Goal: Find specific page/section: Find specific page/section

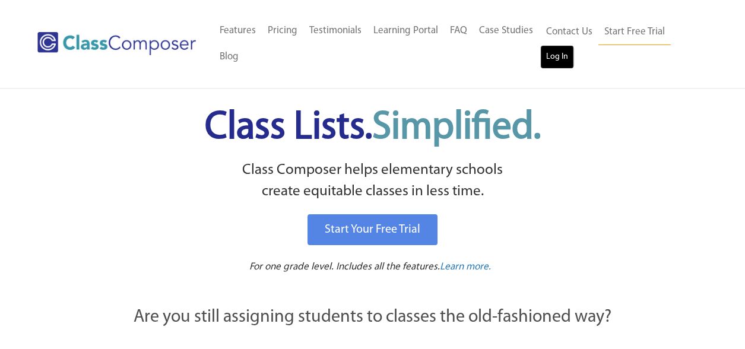
click at [555, 61] on link "Log In" at bounding box center [557, 57] width 34 height 24
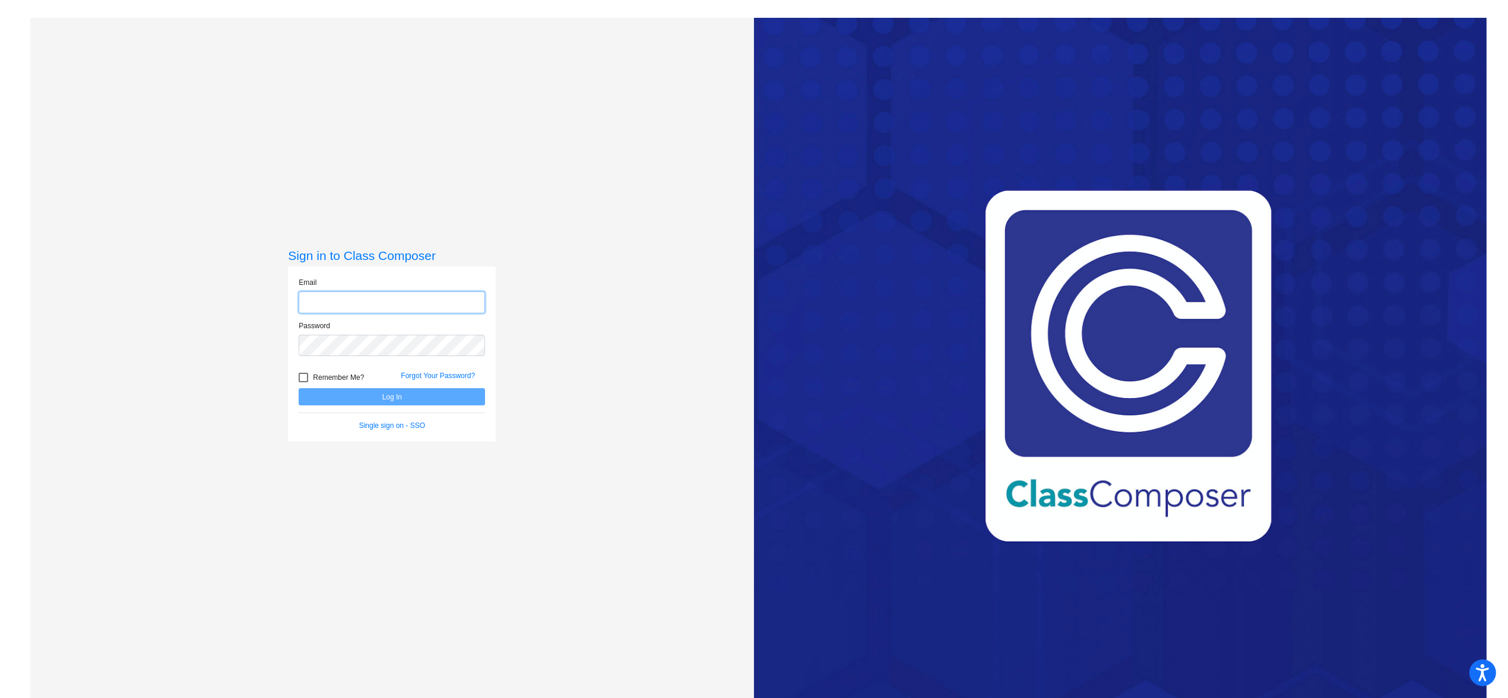
type input "eschmidt@chillicotheschools.org"
click at [357, 406] on form "Email eschmidt@chillicotheschools.org Password Remember Me? Forgot Your Passwor…" at bounding box center [392, 354] width 186 height 154
click at [357, 400] on button "Log In" at bounding box center [392, 396] width 186 height 17
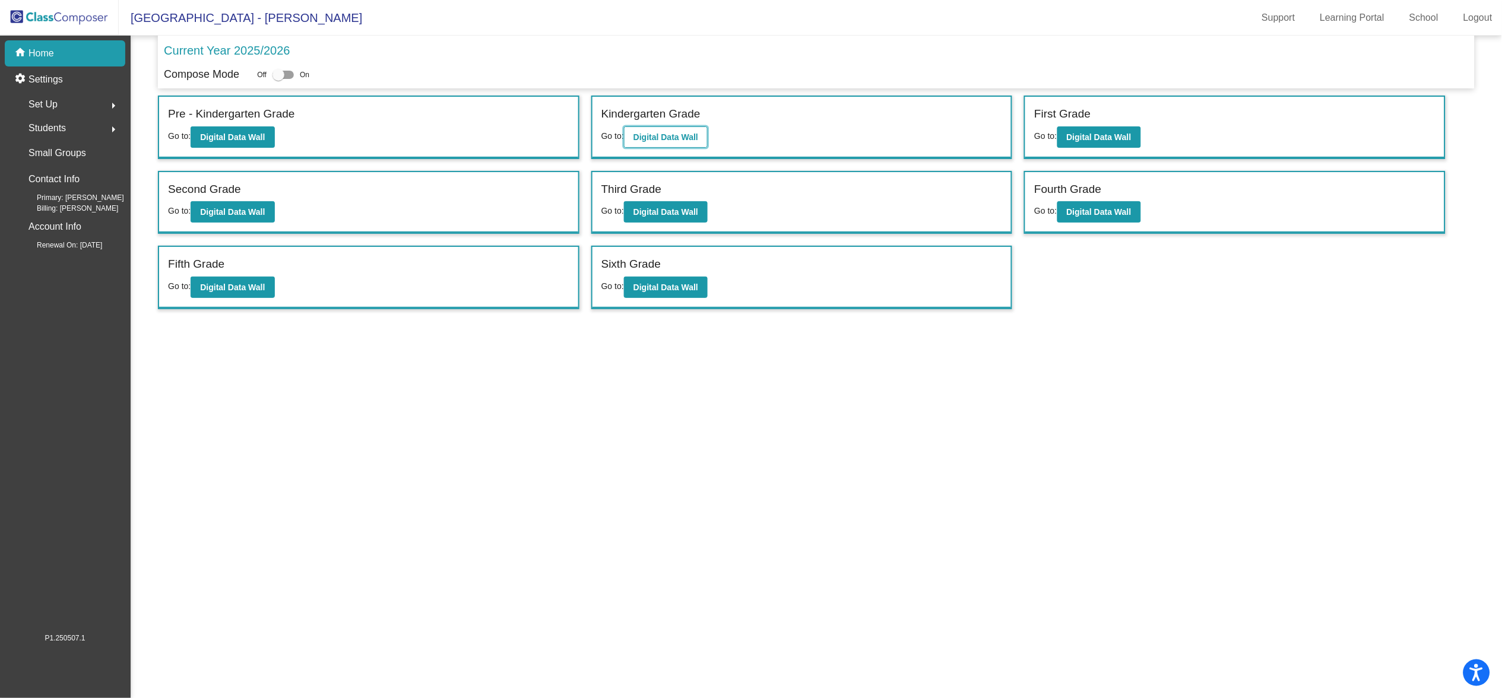
click at [674, 141] on button "Digital Data Wall" at bounding box center [666, 136] width 84 height 21
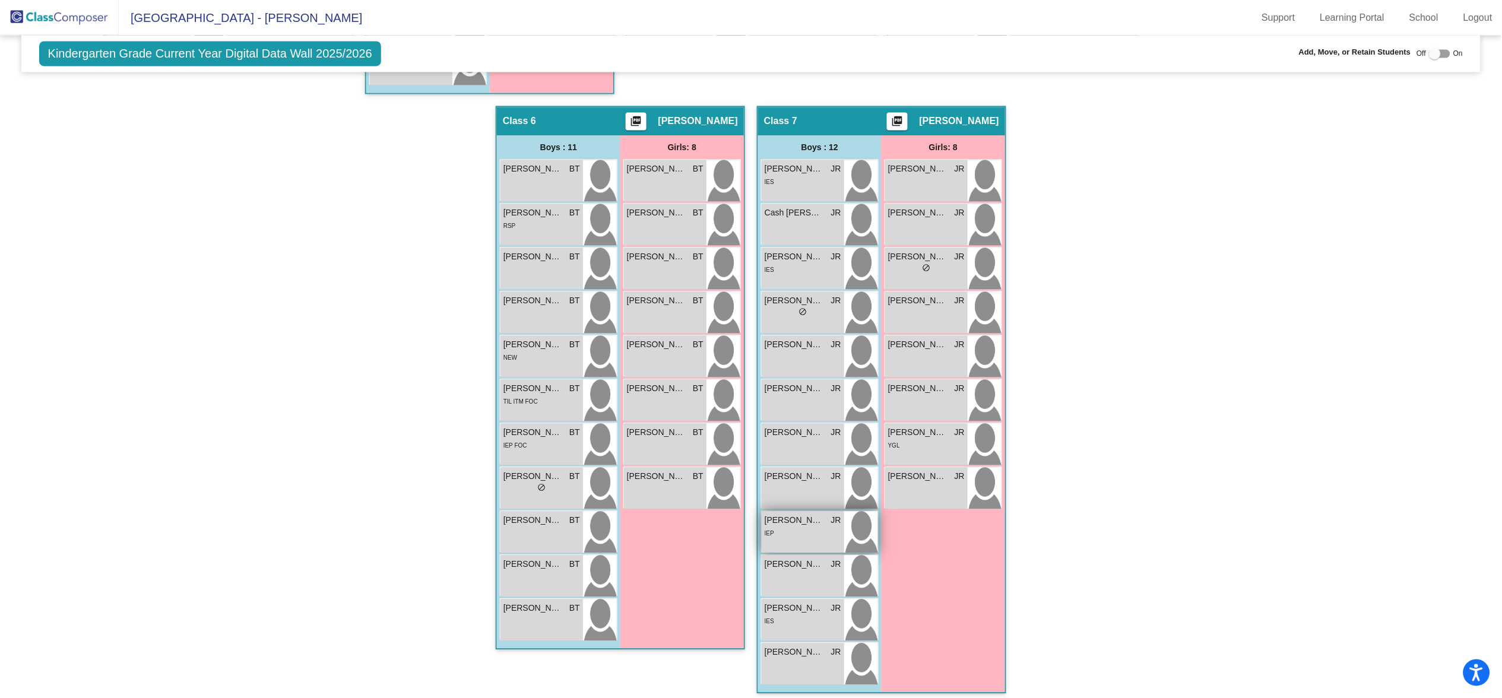
scroll to position [856, 0]
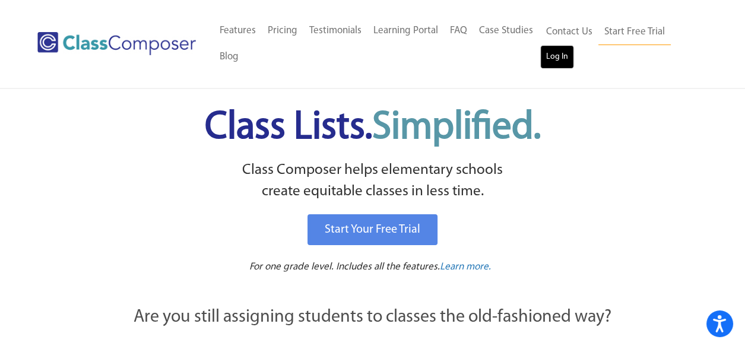
click at [553, 67] on link "Log In" at bounding box center [557, 57] width 34 height 24
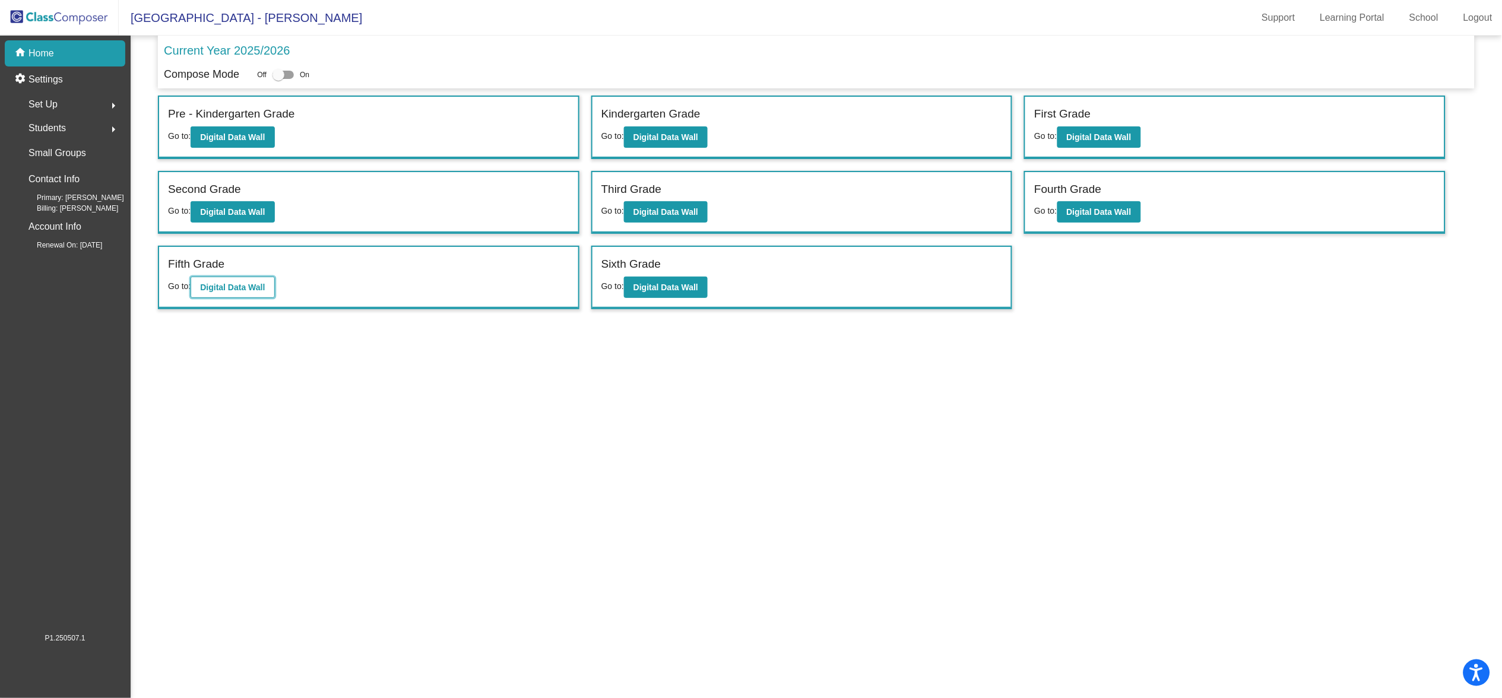
click at [227, 283] on b "Digital Data Wall" at bounding box center [232, 288] width 65 height 10
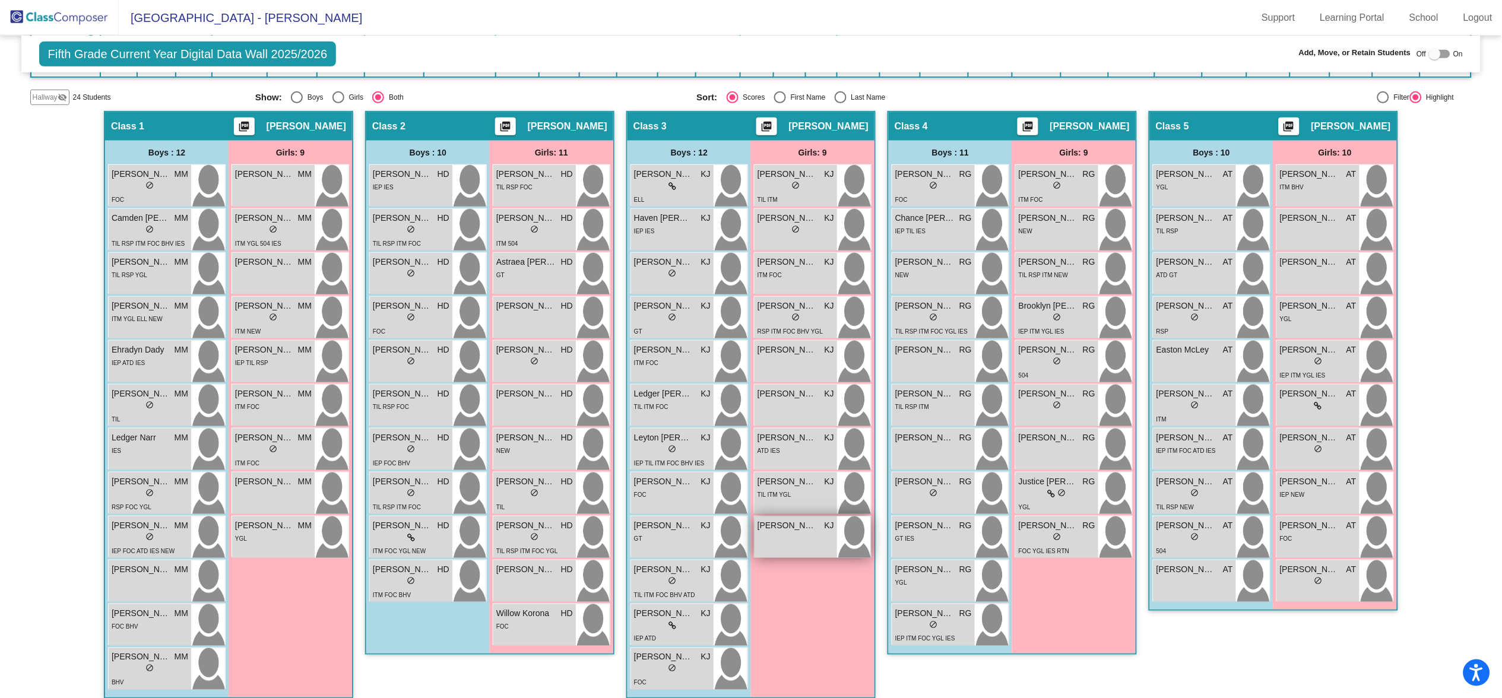
scroll to position [208, 0]
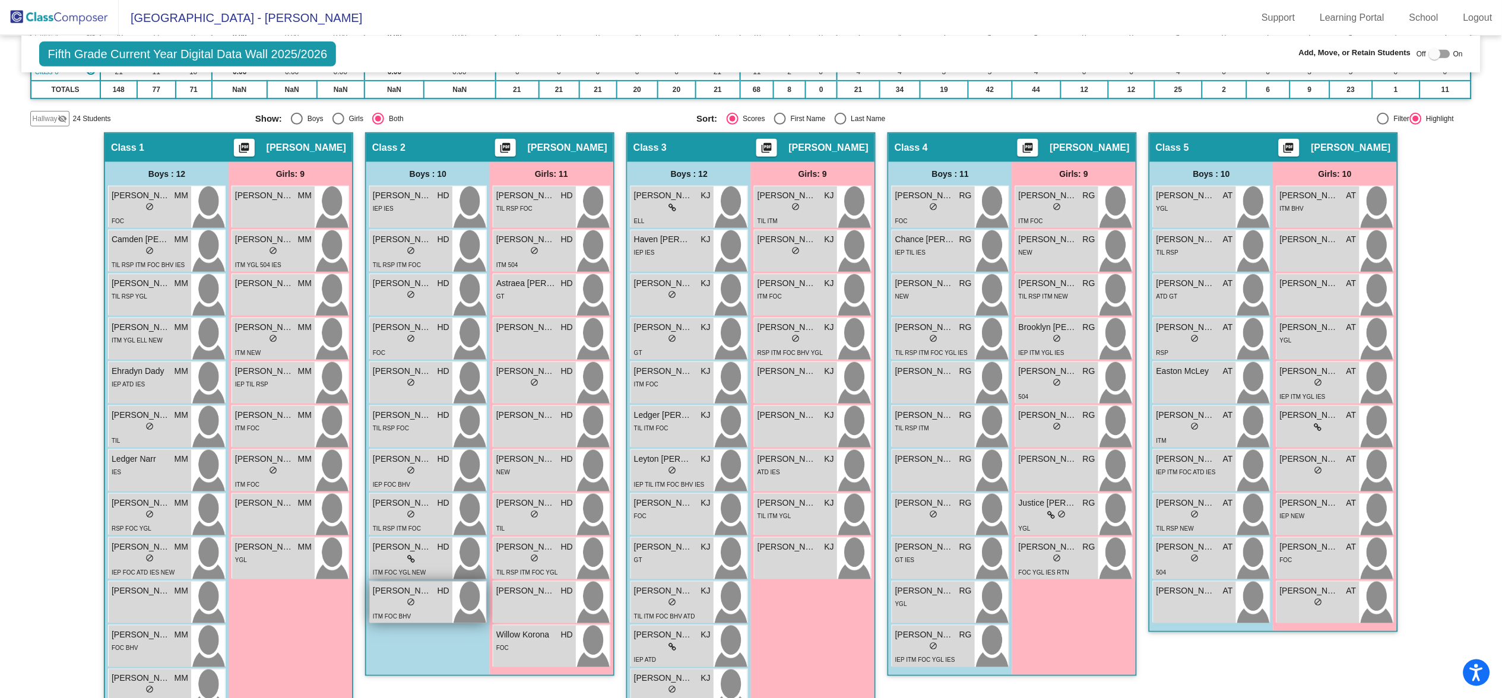
click at [407, 594] on span "[PERSON_NAME] ([PERSON_NAME]" at bounding box center [402, 591] width 59 height 12
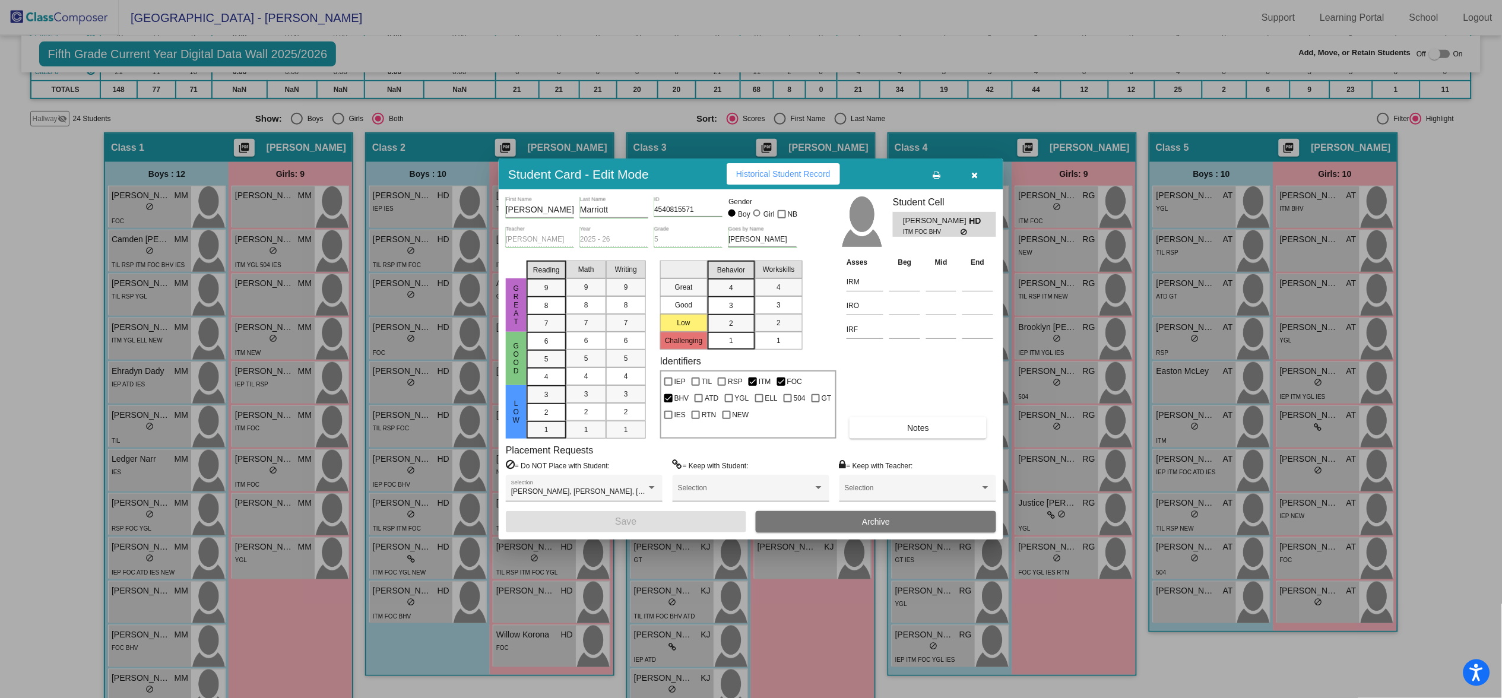
click at [976, 173] on icon "button" at bounding box center [975, 175] width 7 height 8
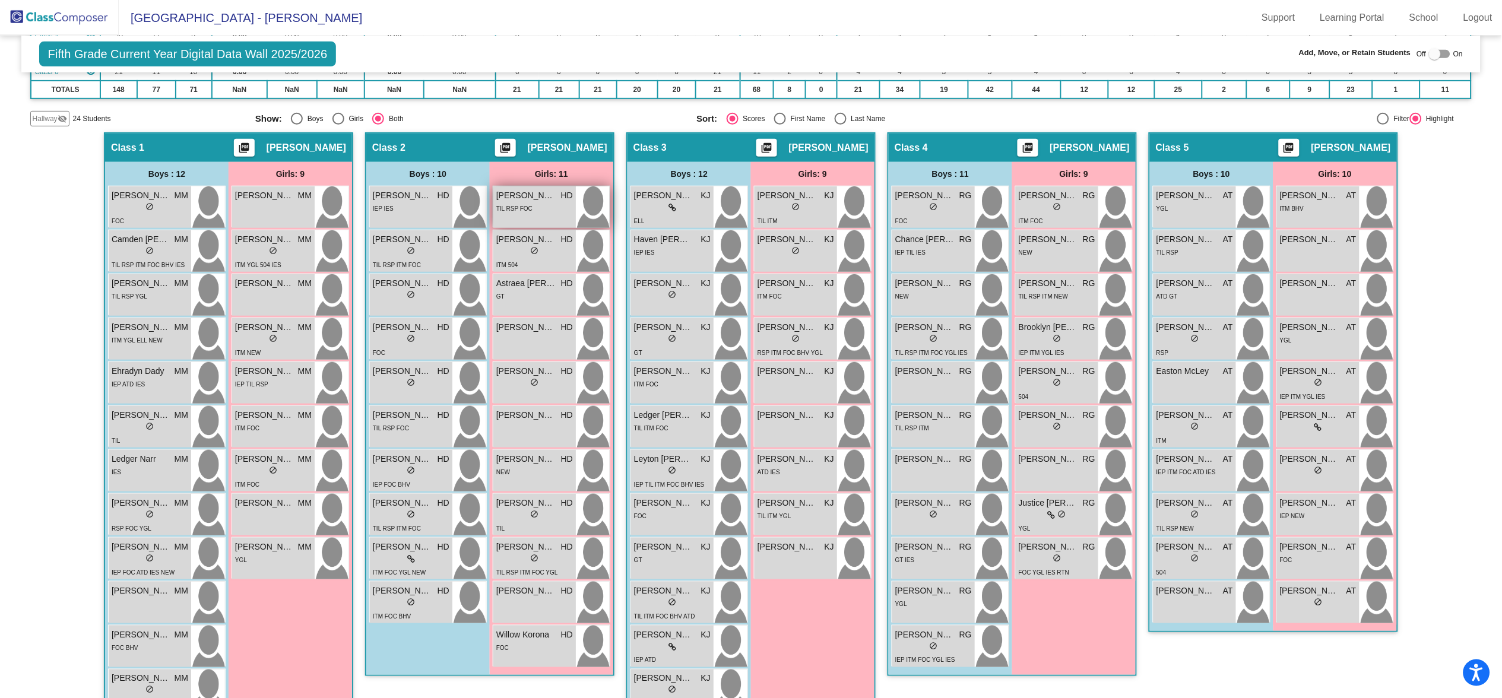
click at [520, 215] on div "Alexandria Graves HD lock do_not_disturb_alt TIL RSP FOC" at bounding box center [534, 207] width 83 height 42
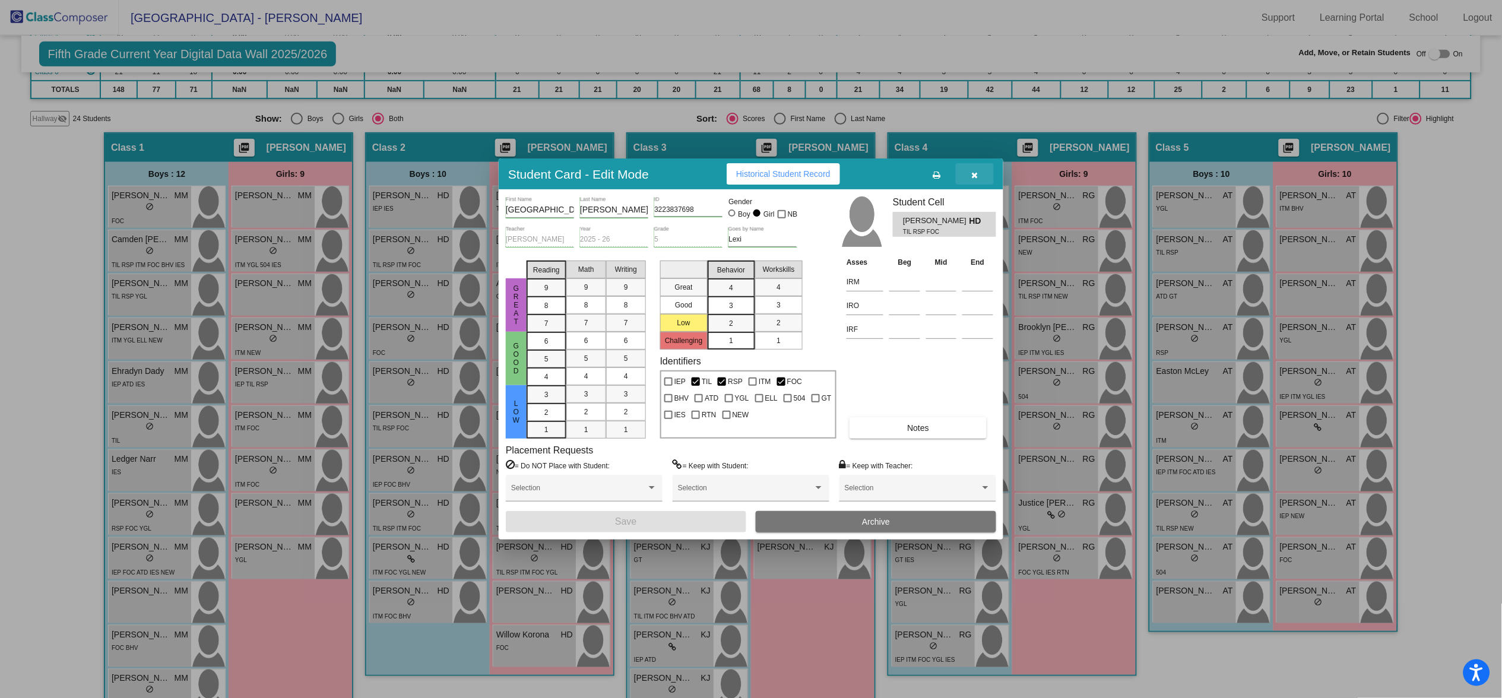
click at [976, 173] on icon "button" at bounding box center [975, 175] width 7 height 8
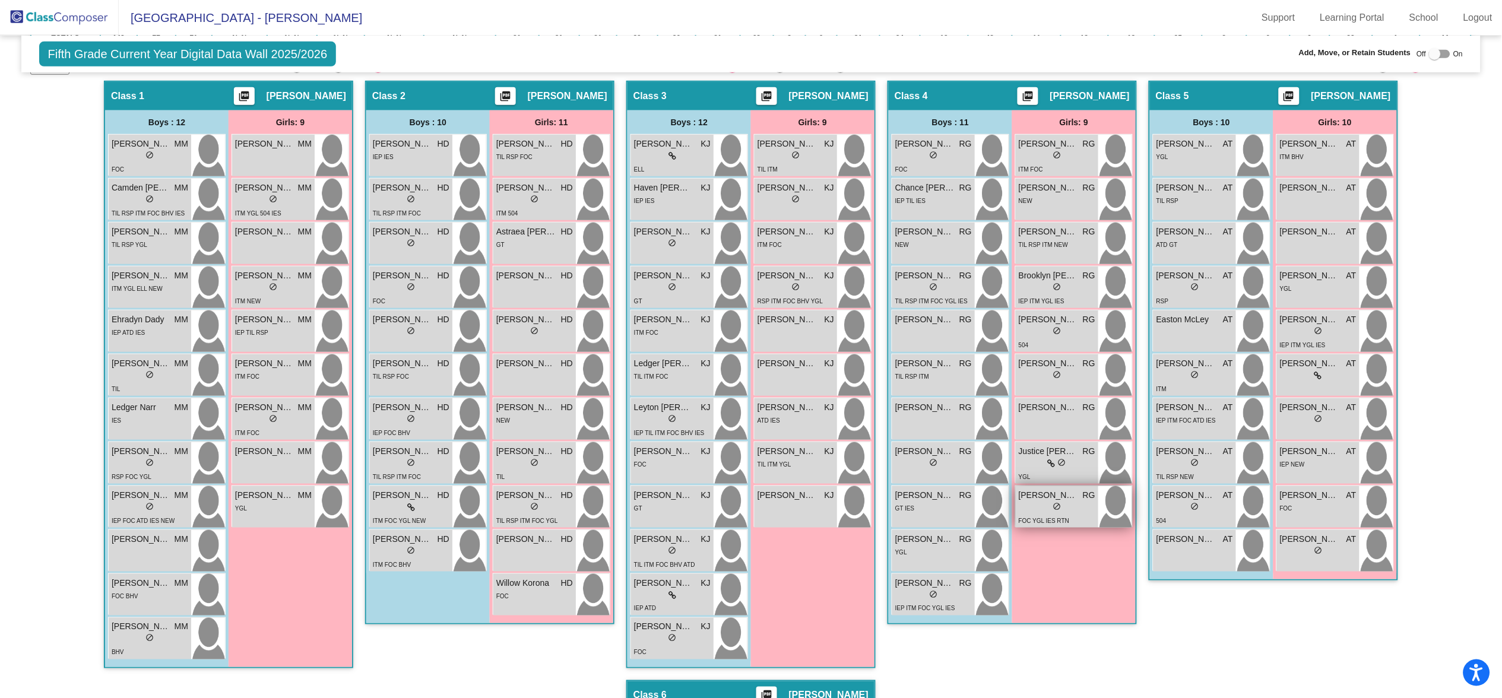
scroll to position [0, 0]
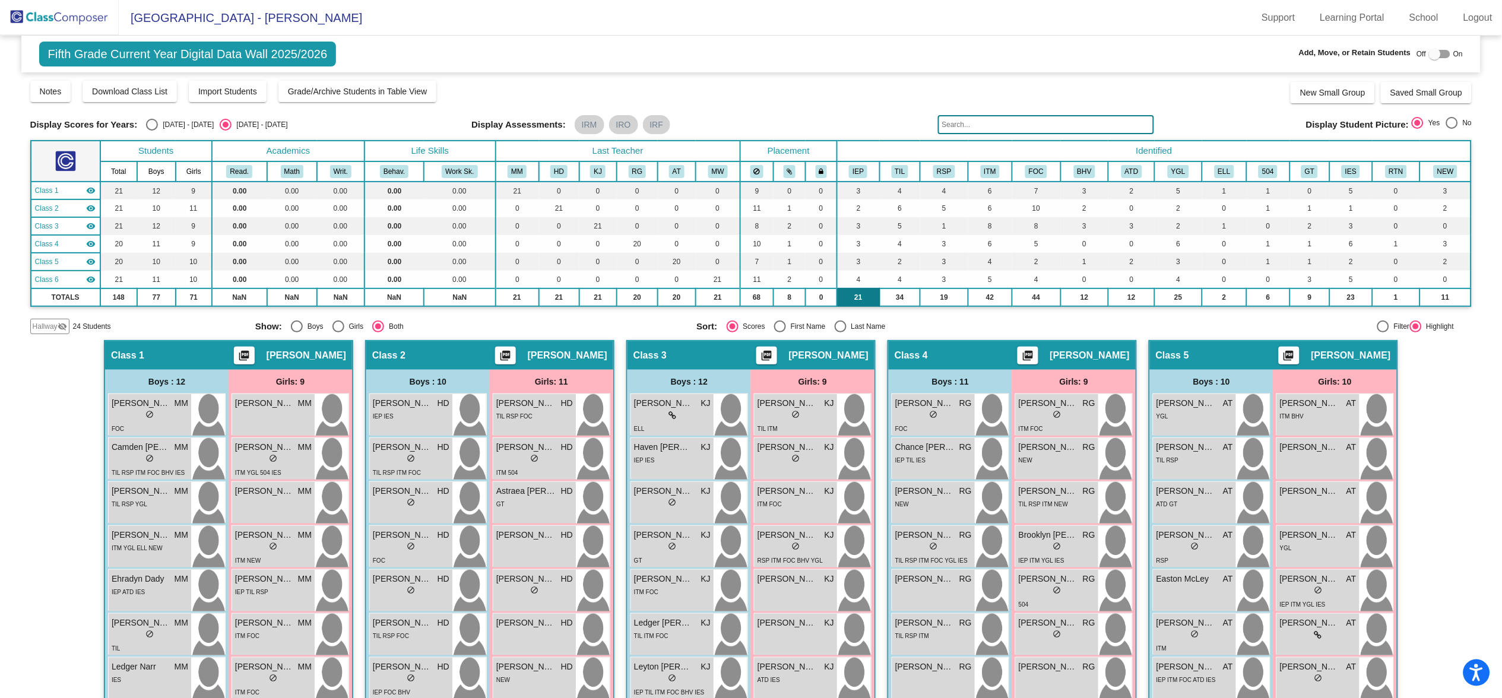
click at [851, 292] on td "21" at bounding box center [858, 298] width 43 height 18
click at [863, 296] on td "21" at bounding box center [858, 298] width 43 height 18
click at [856, 171] on button "IEP" at bounding box center [858, 171] width 18 height 13
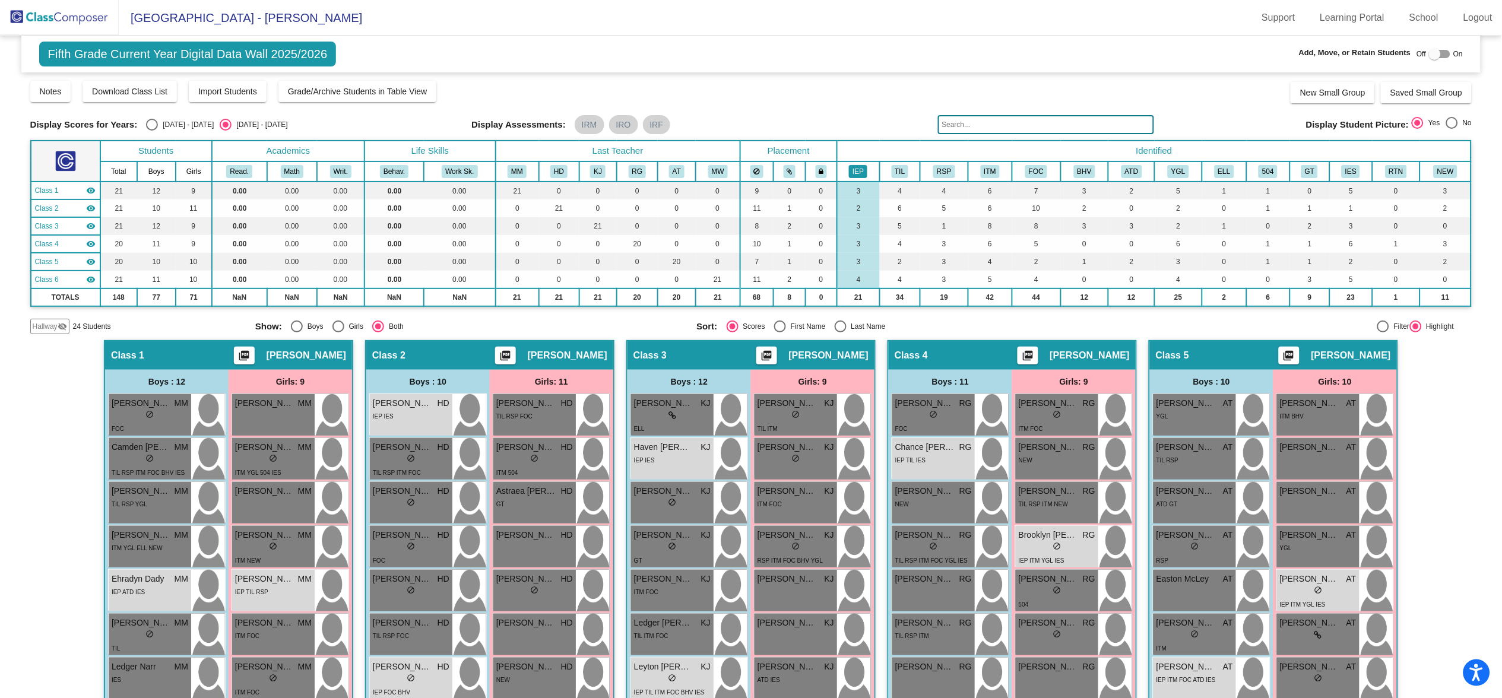
click at [856, 171] on button "IEP" at bounding box center [858, 171] width 18 height 13
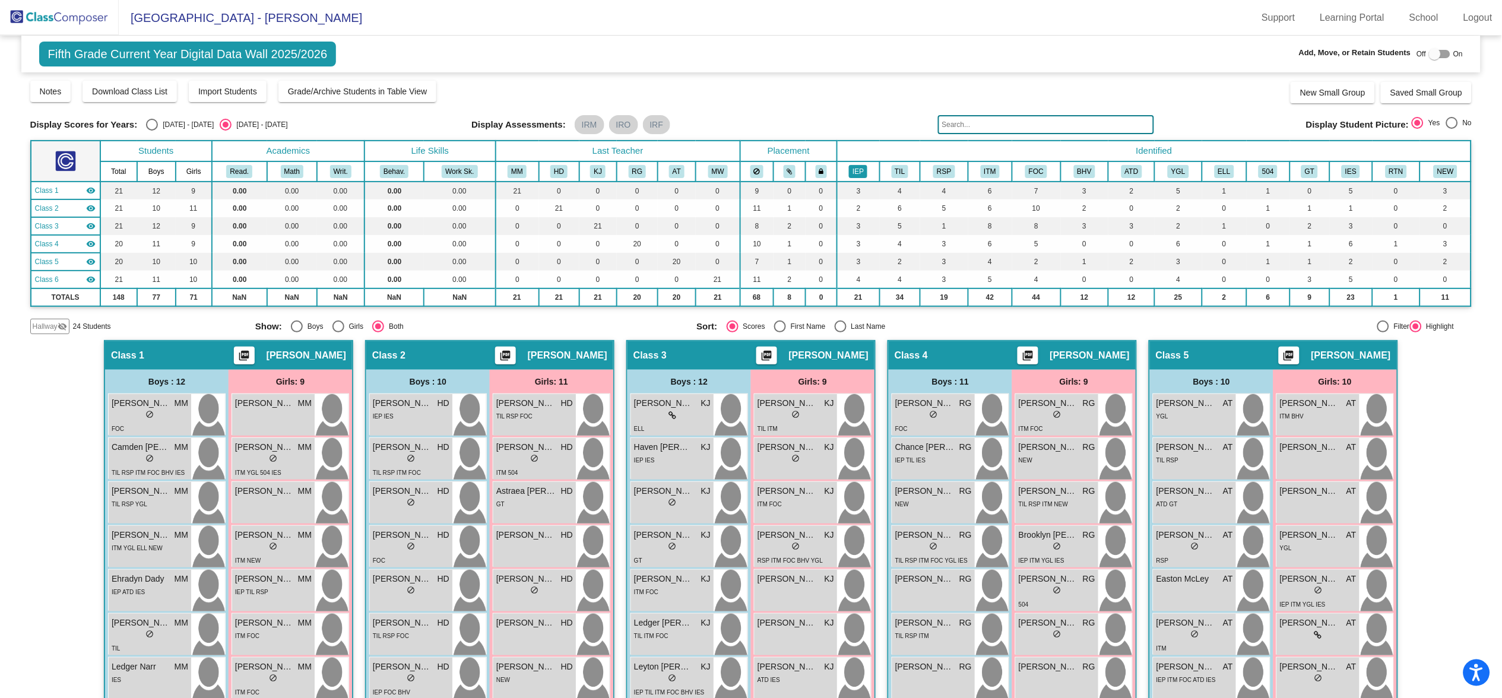
click at [856, 171] on button "IEP" at bounding box center [858, 171] width 18 height 13
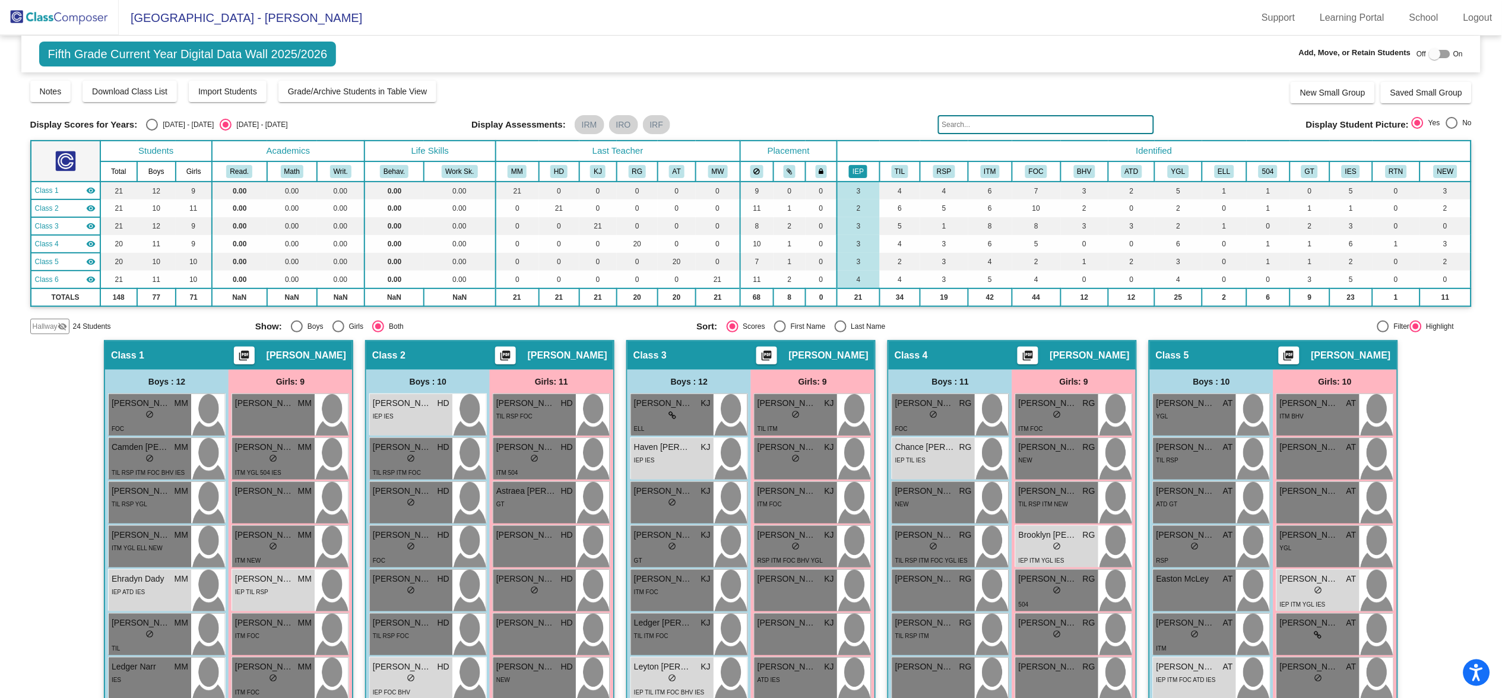
click at [856, 167] on button "IEP" at bounding box center [858, 171] width 18 height 13
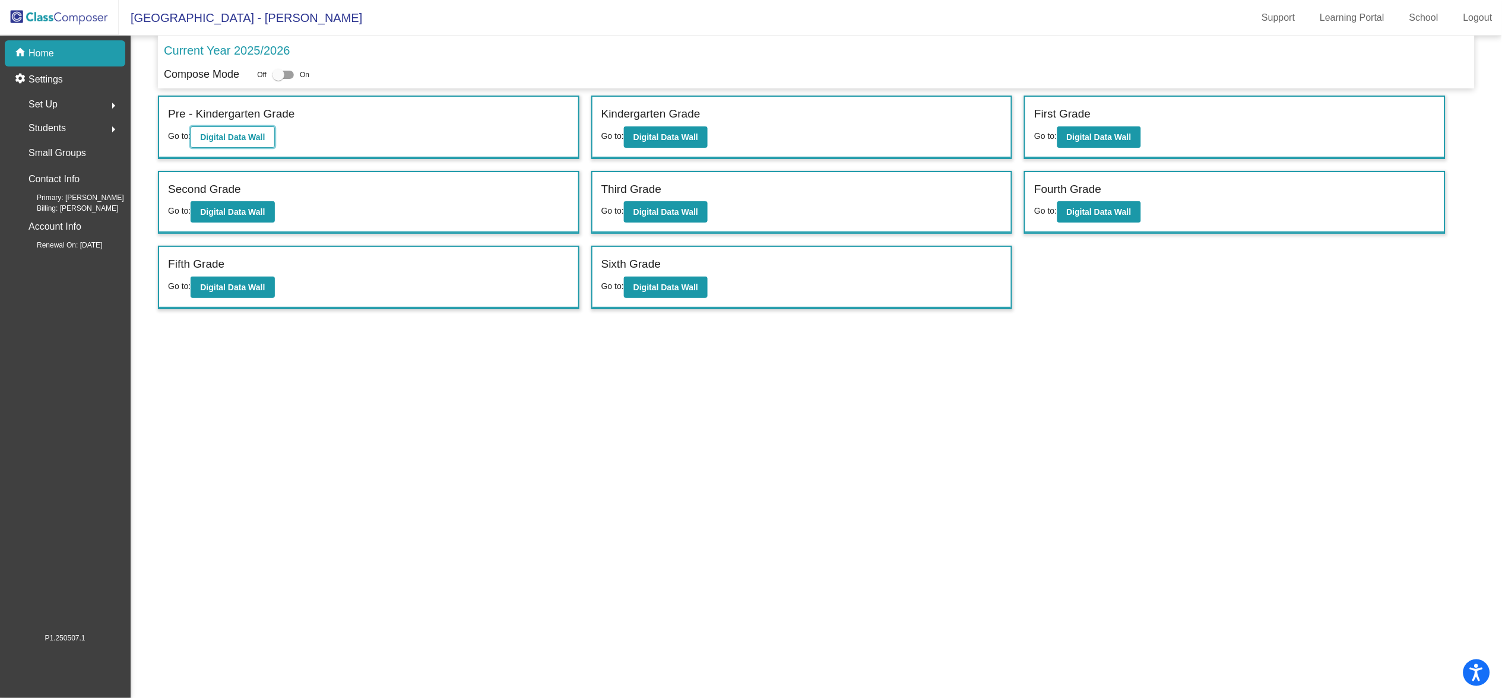
click at [238, 141] on button "Digital Data Wall" at bounding box center [233, 136] width 84 height 21
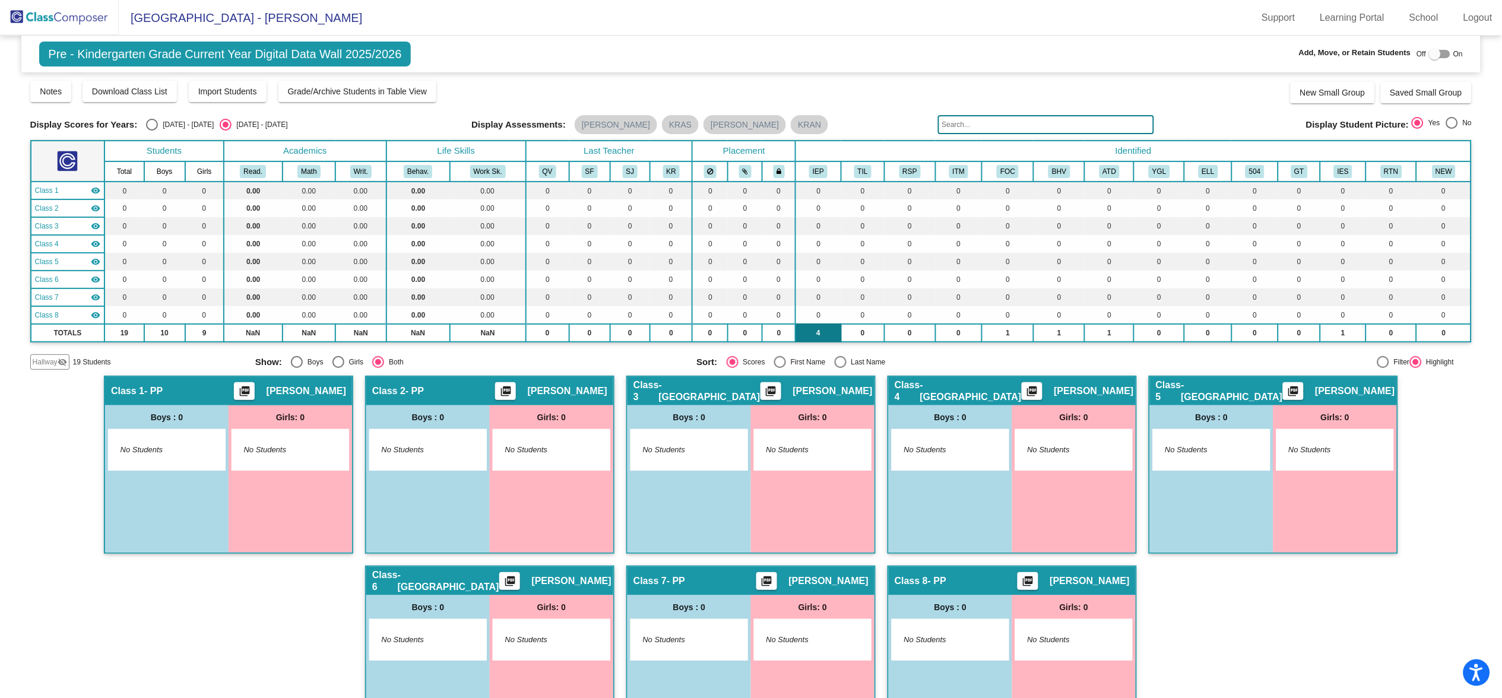
click at [810, 334] on td "4" at bounding box center [818, 333] width 45 height 18
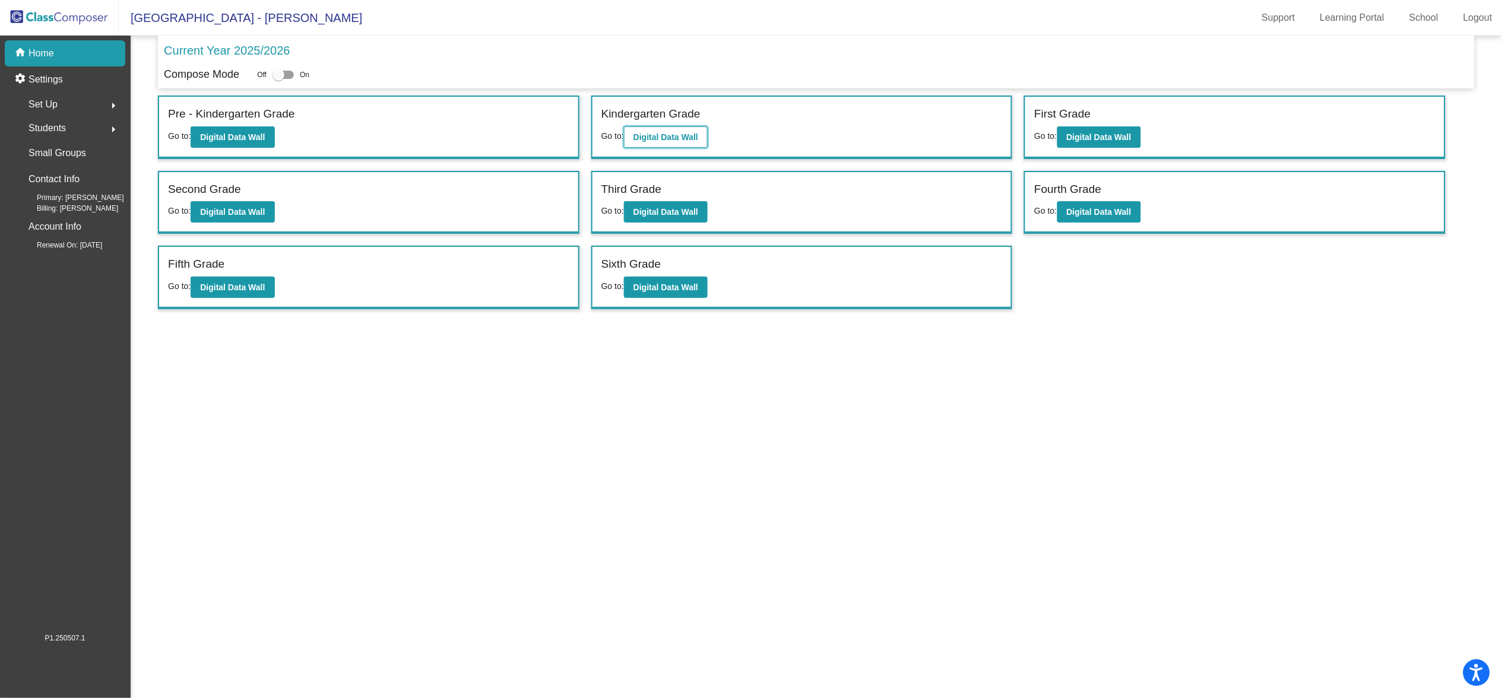
click at [676, 138] on b "Digital Data Wall" at bounding box center [666, 137] width 65 height 10
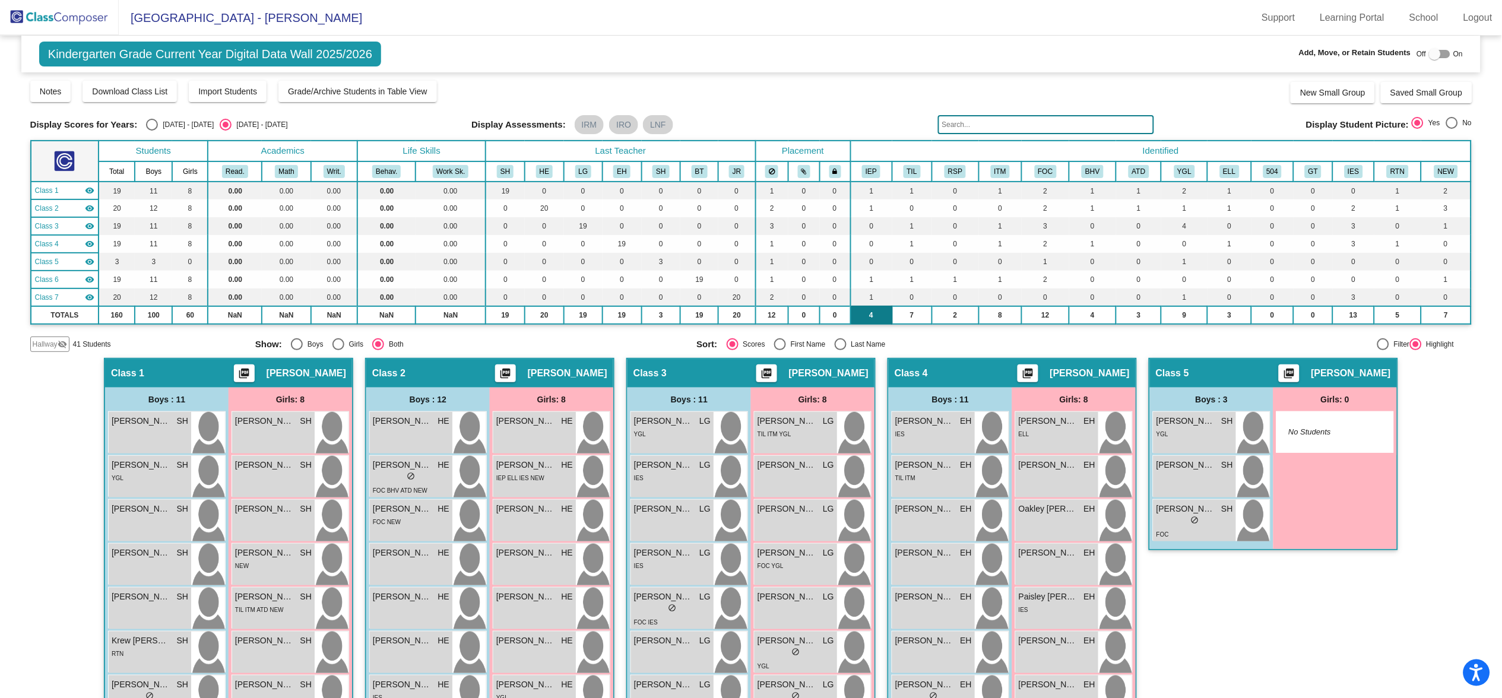
click at [863, 317] on td "4" at bounding box center [872, 315] width 42 height 18
click at [863, 314] on td "4" at bounding box center [872, 315] width 42 height 18
click at [862, 170] on button "IEP" at bounding box center [871, 171] width 18 height 13
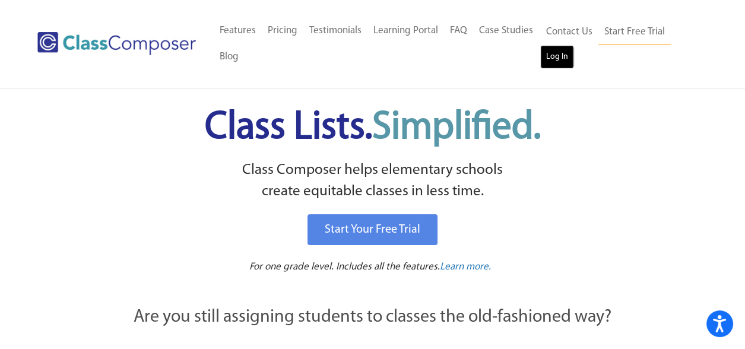
click at [547, 60] on link "Log In" at bounding box center [557, 57] width 34 height 24
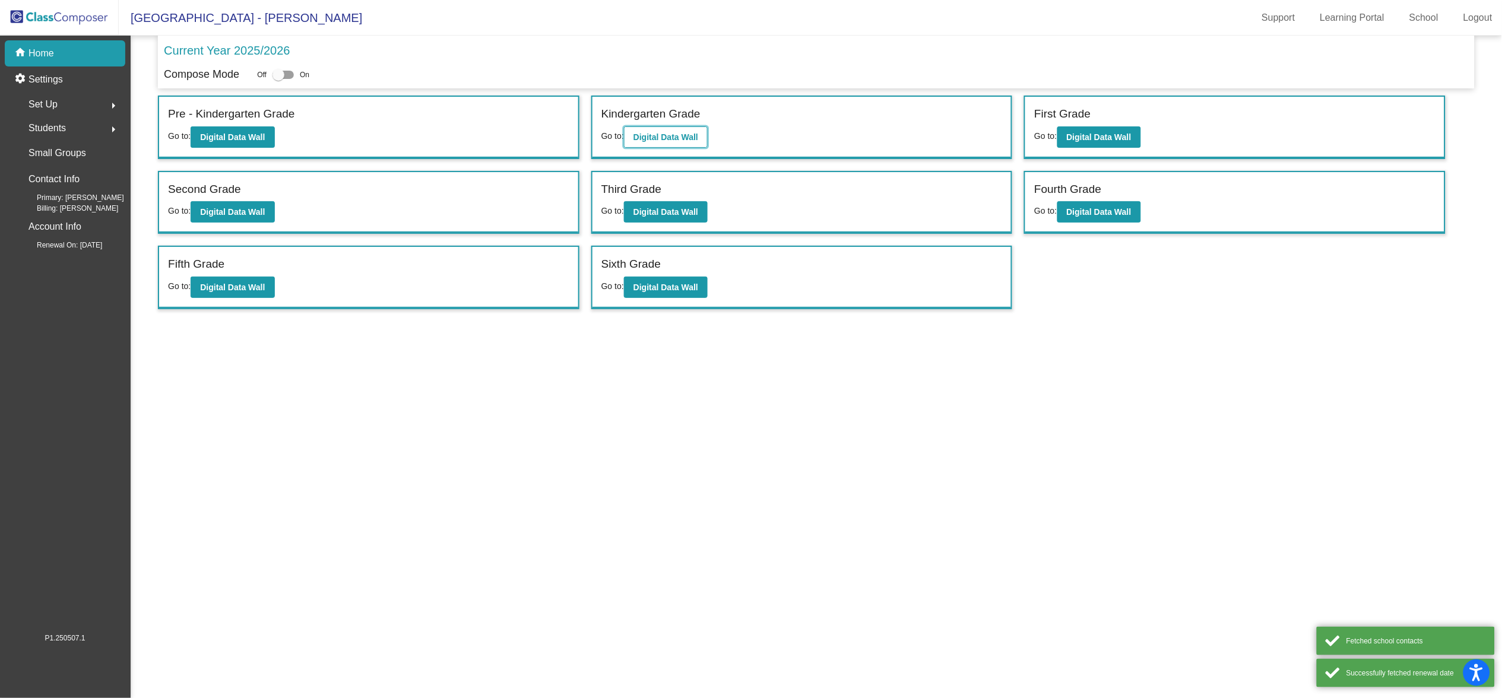
click at [663, 140] on b "Digital Data Wall" at bounding box center [666, 137] width 65 height 10
